Goal: Task Accomplishment & Management: Manage account settings

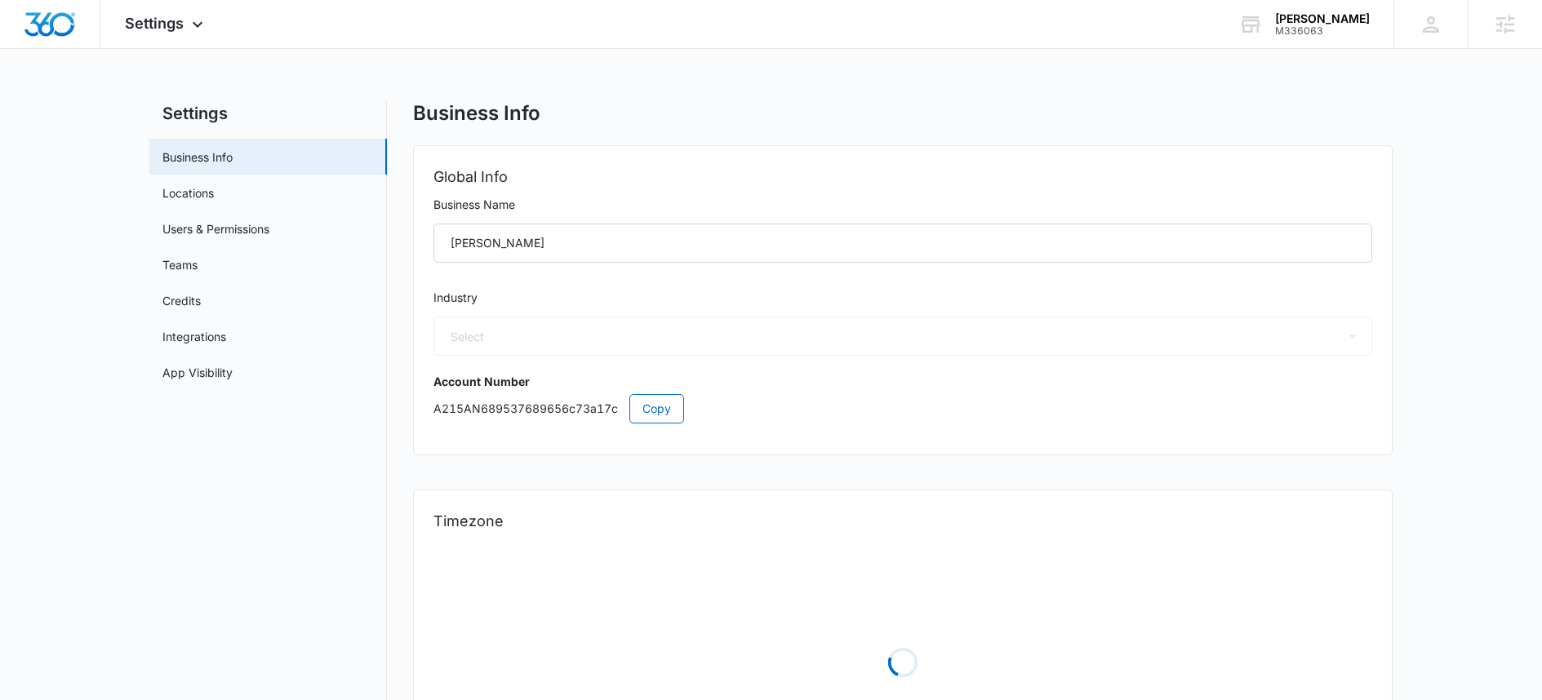
select select "52"
select select "US"
select select "America/Denver"
click at [201, 334] on link "Integrations" at bounding box center [194, 336] width 64 height 17
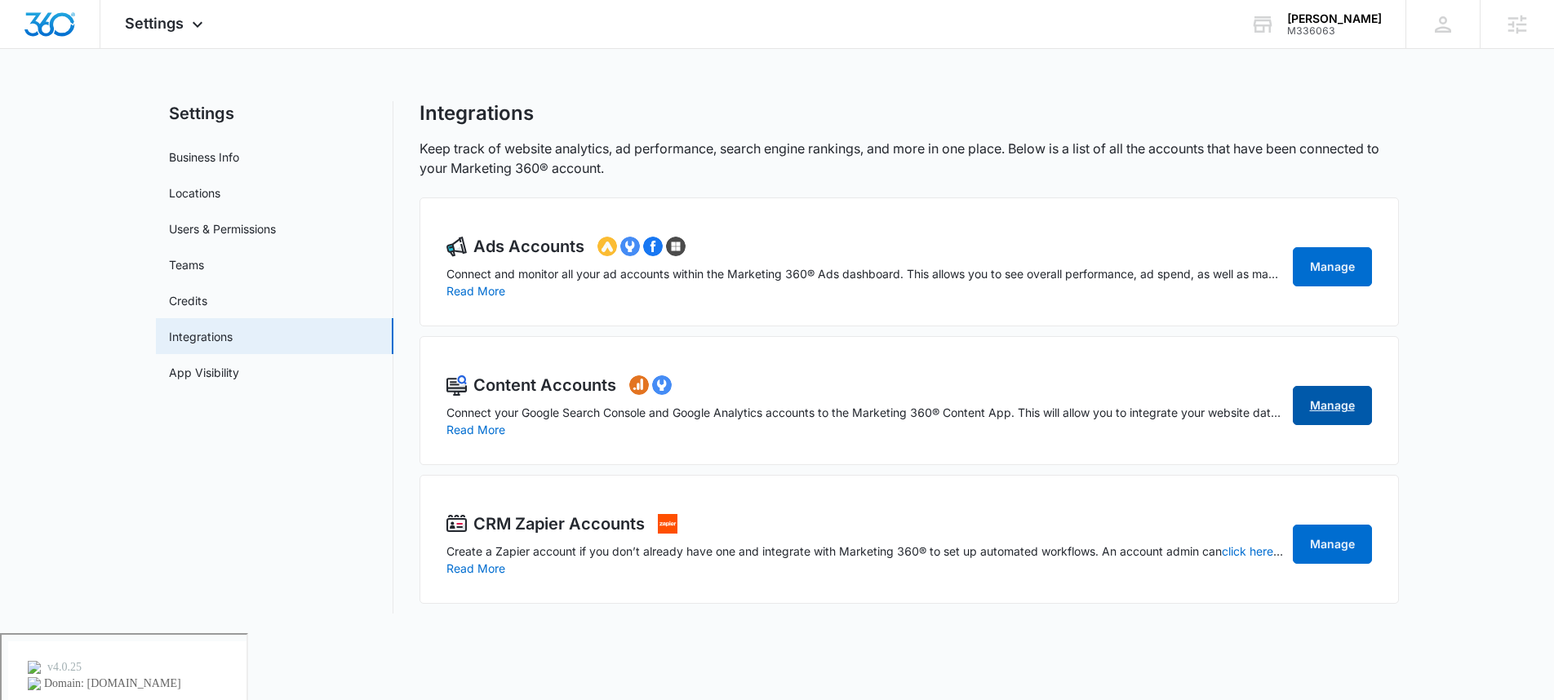
click at [1342, 408] on link "Manage" at bounding box center [1332, 405] width 79 height 39
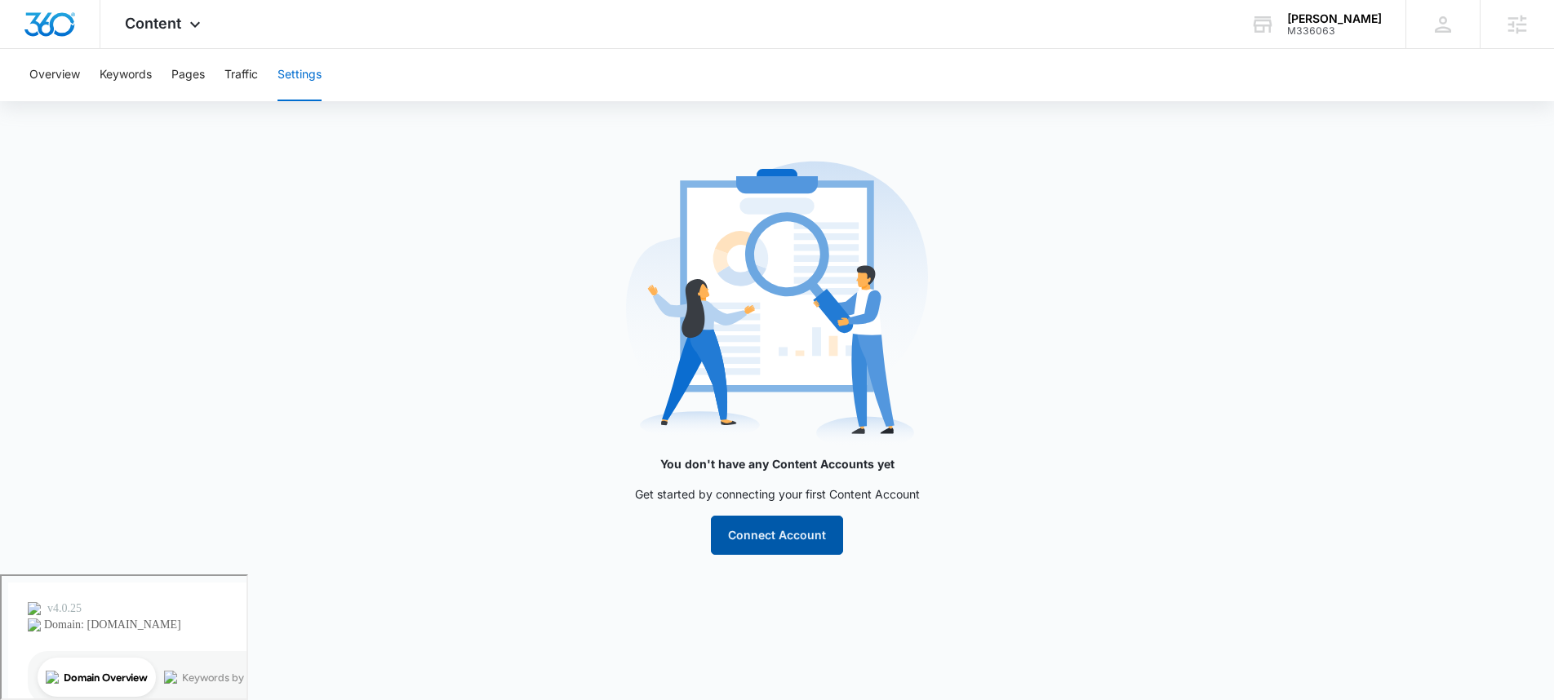
click at [738, 544] on button "Connect Account" at bounding box center [777, 535] width 132 height 39
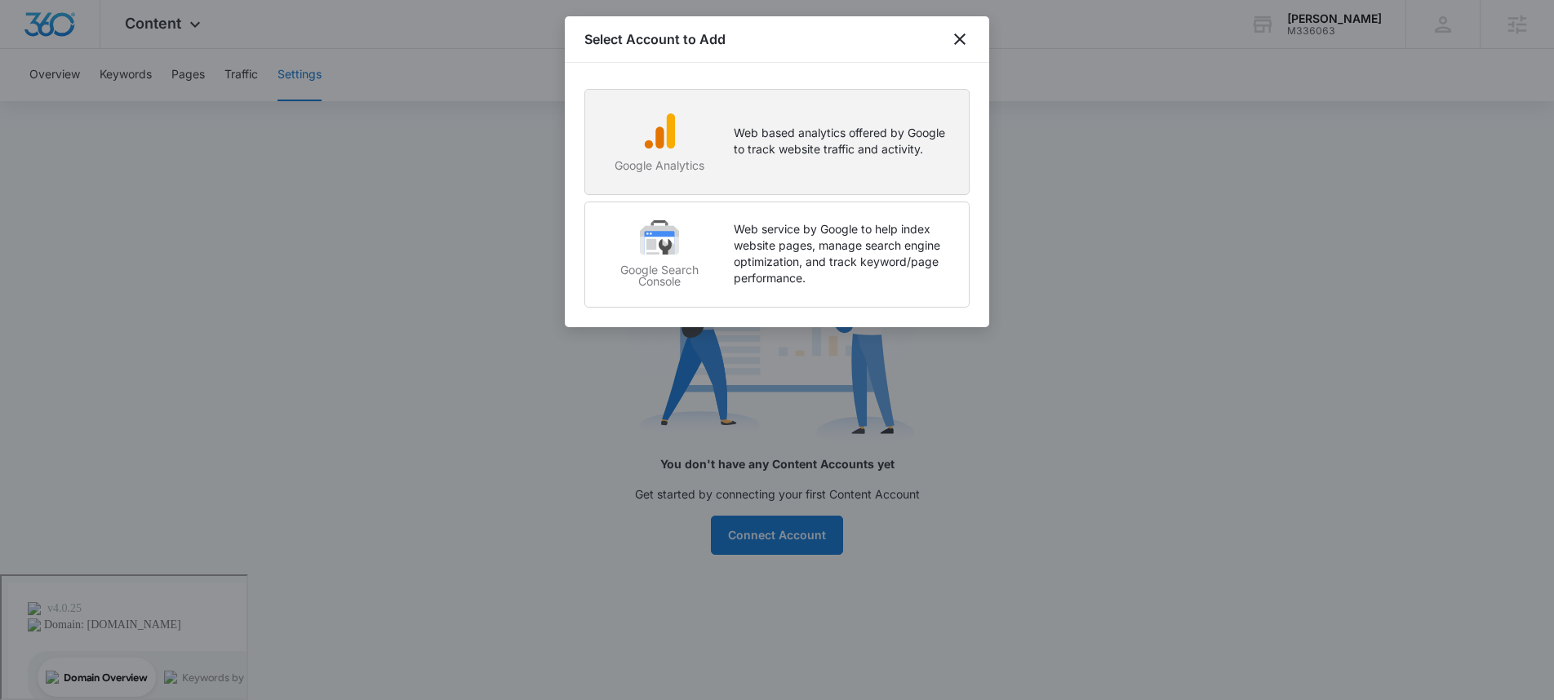
click at [891, 136] on p "Web based analytics offered by Google to track website traffic and activity." at bounding box center [843, 141] width 219 height 33
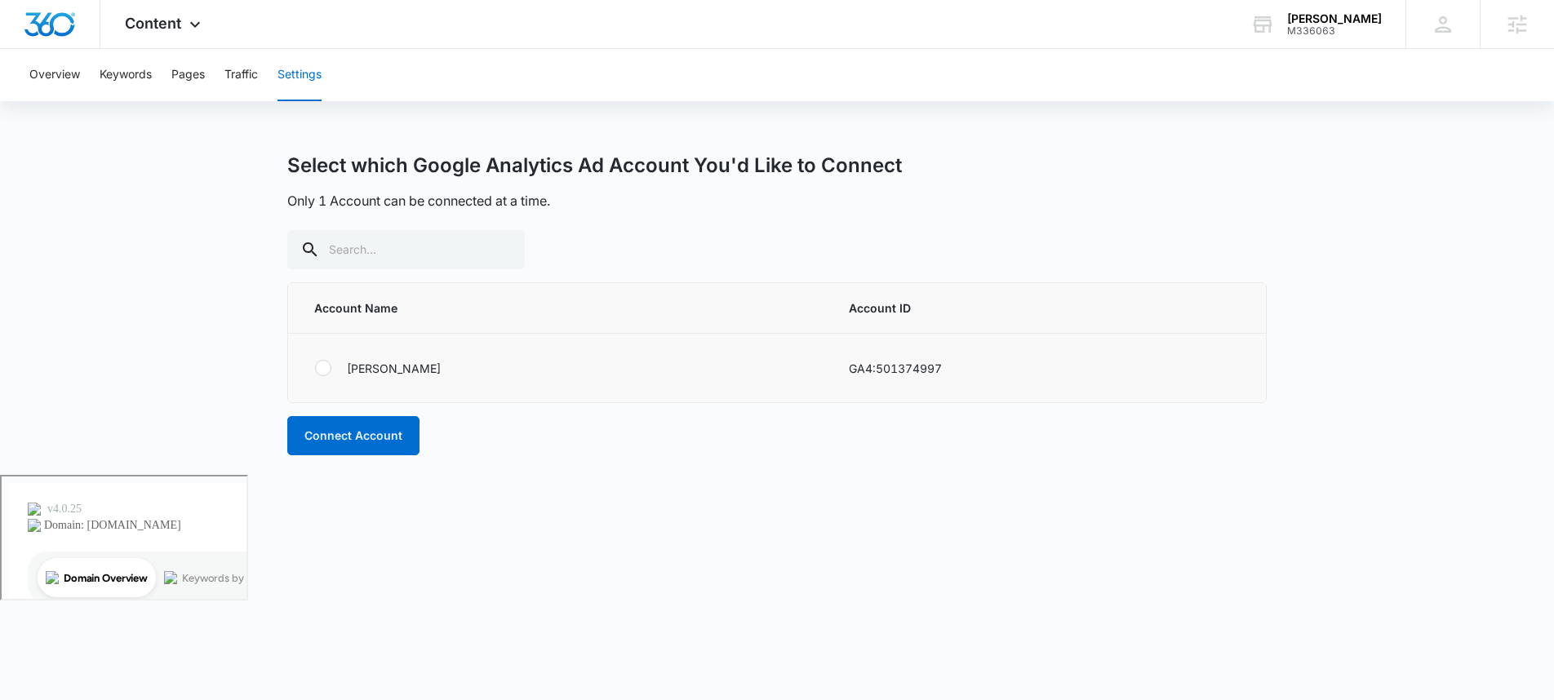
click at [326, 371] on div at bounding box center [323, 368] width 16 height 16
click at [315, 369] on input "radio" at bounding box center [314, 368] width 1 height 1
click at [363, 431] on button "Connect Account" at bounding box center [353, 435] width 132 height 39
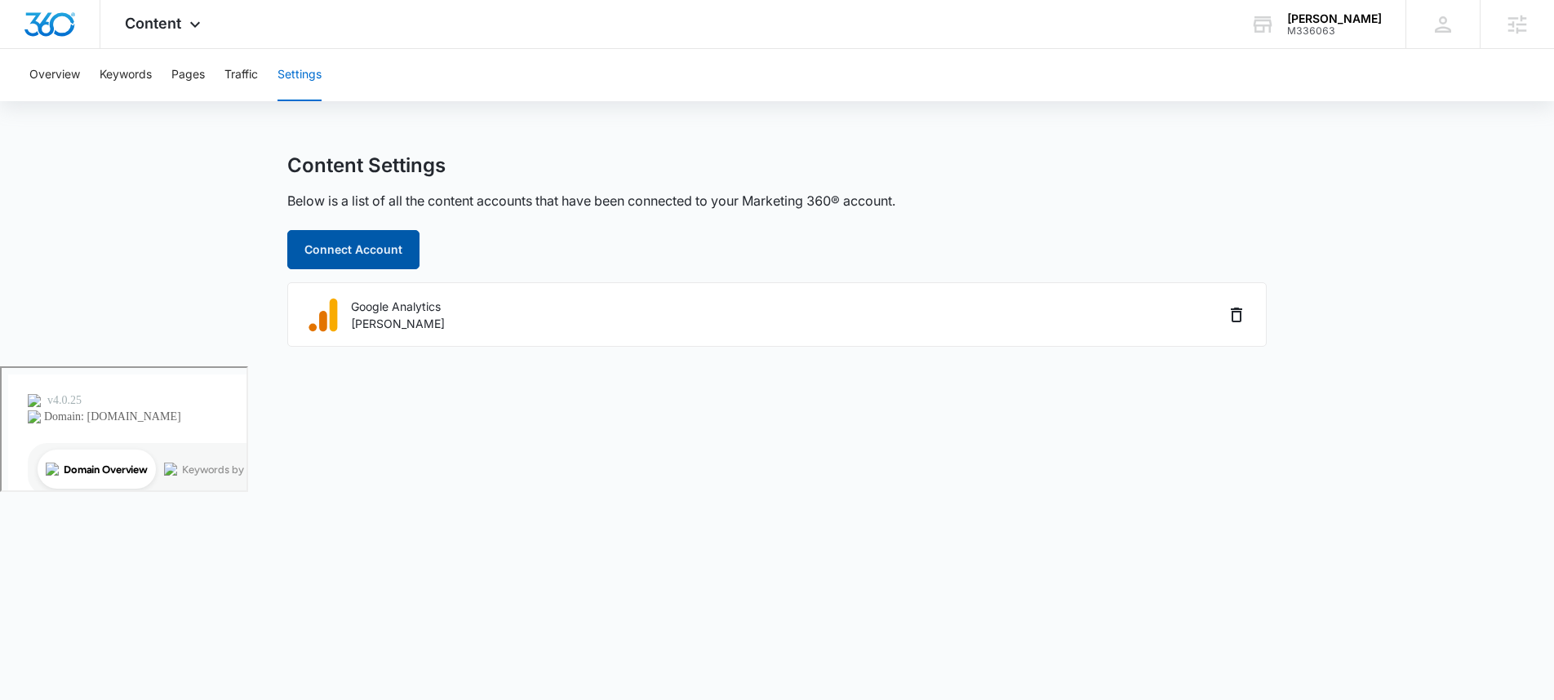
click at [414, 259] on button "Connect Account" at bounding box center [353, 249] width 132 height 39
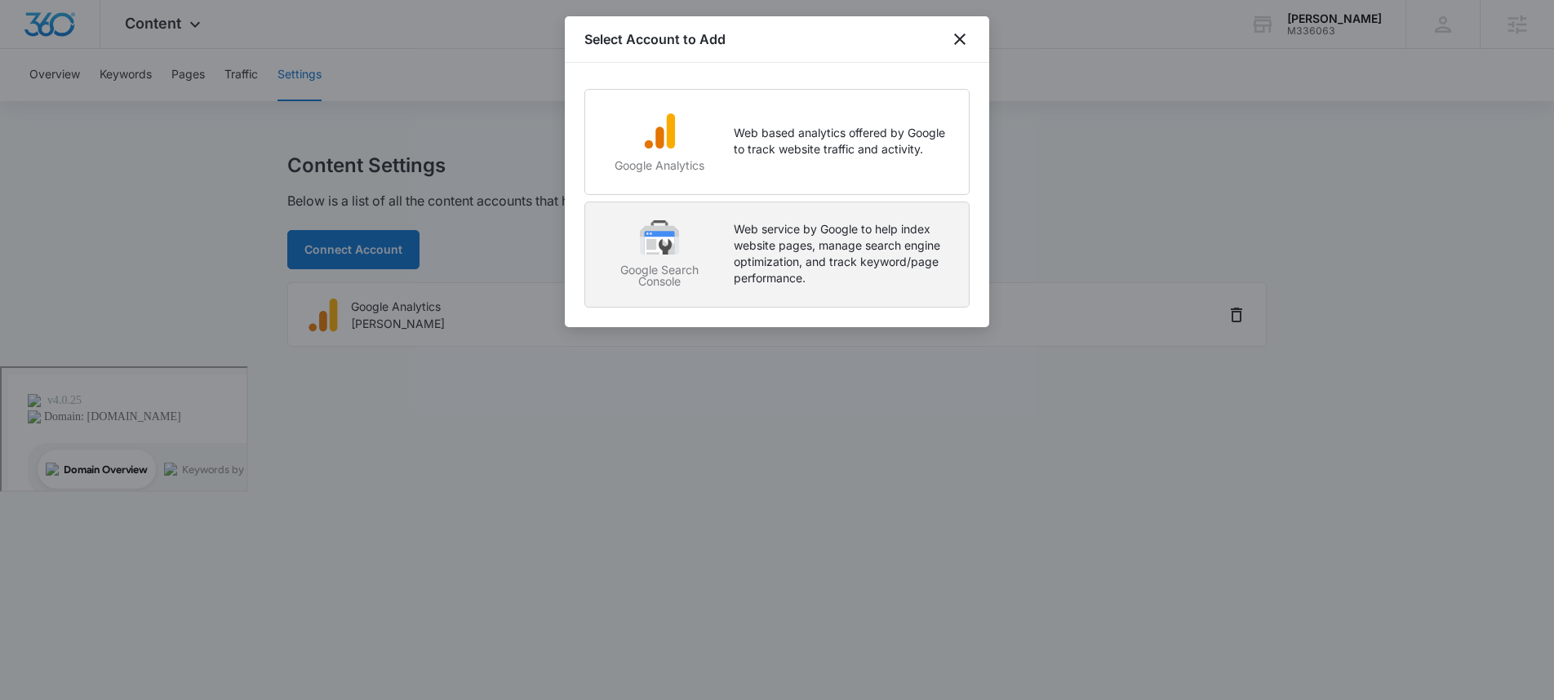
click at [858, 277] on p "Web service by Google to help index website pages, manage search engine optimiz…" at bounding box center [843, 253] width 219 height 65
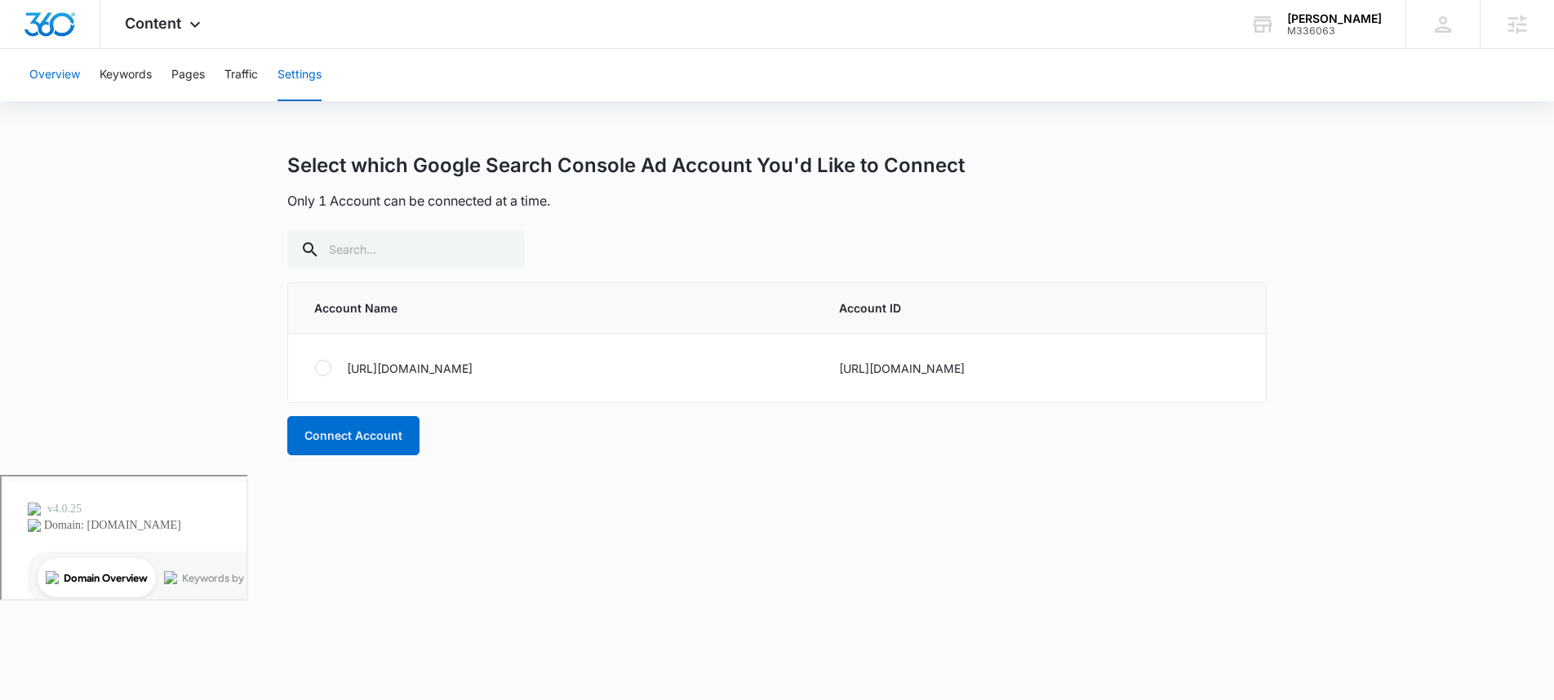
click at [66, 78] on button "Overview" at bounding box center [54, 75] width 51 height 52
